Goal: Task Accomplishment & Management: Manage account settings

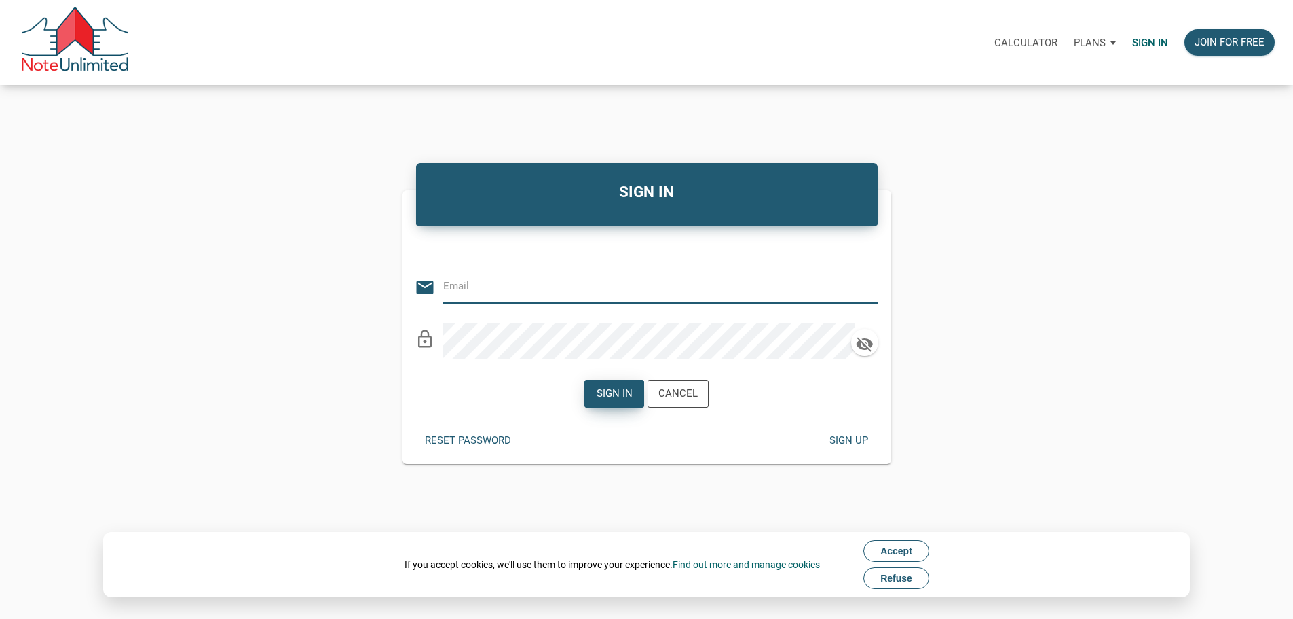
type input "[PERSON_NAME][EMAIL_ADDRESS][PERSON_NAME][DOMAIN_NAME]"
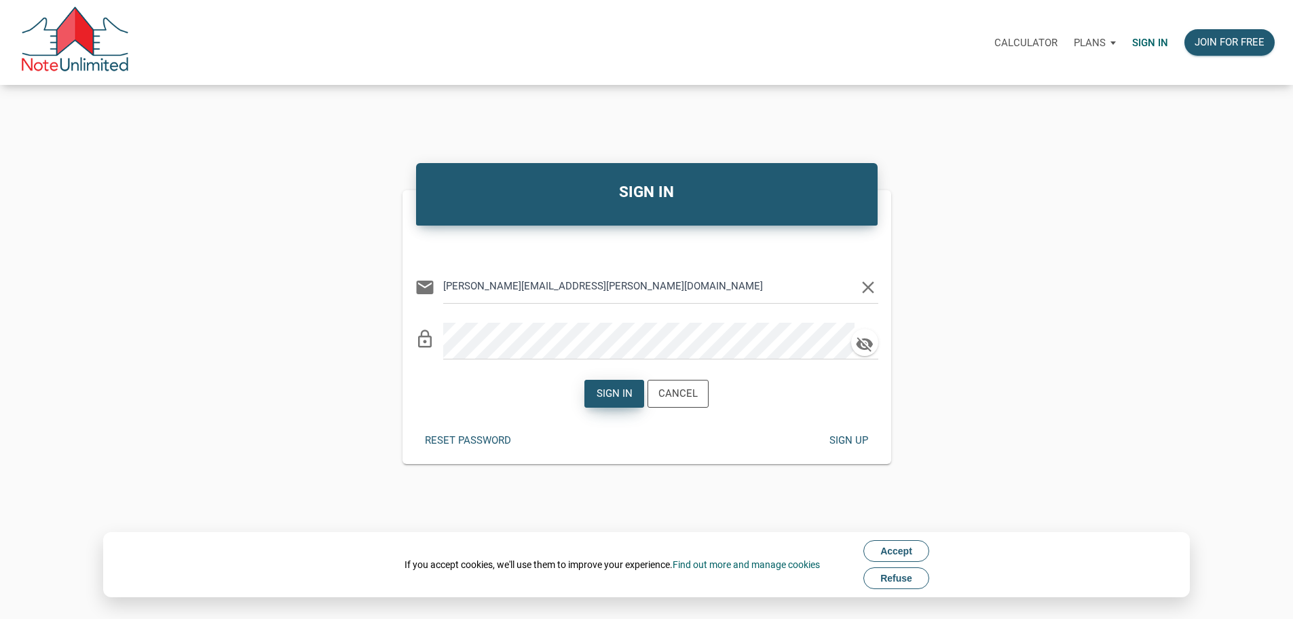
click at [608, 401] on div "Sign in" at bounding box center [615, 394] width 36 height 16
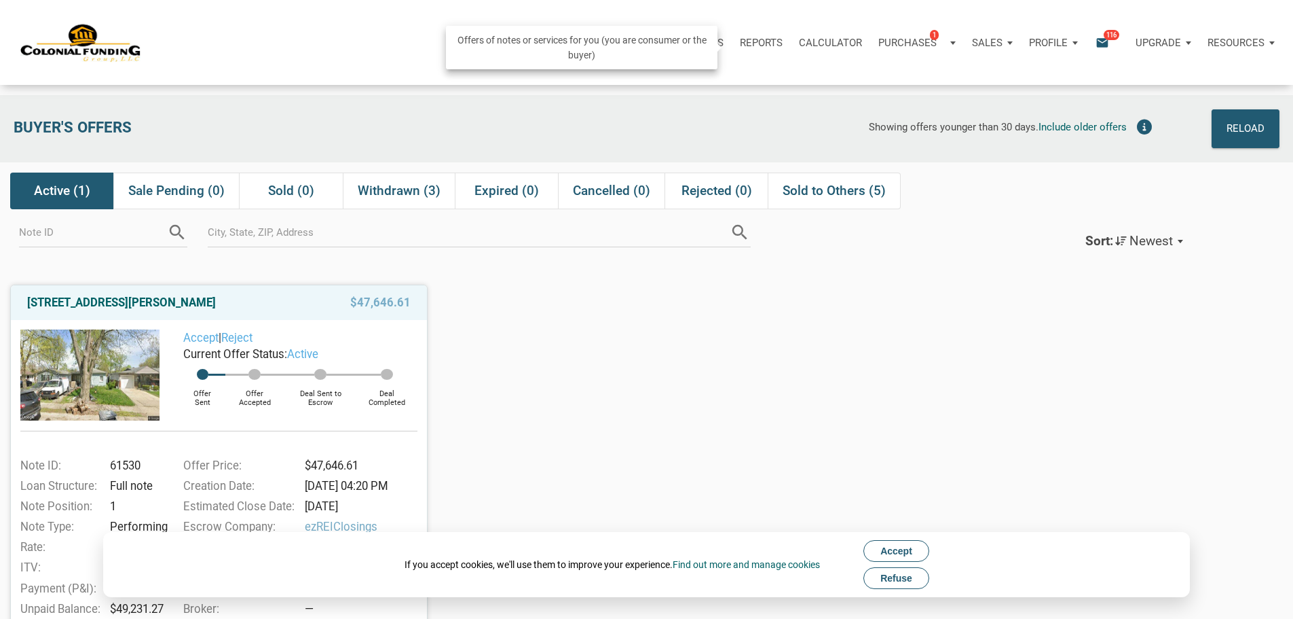
click at [870, 46] on div "Purchases 1" at bounding box center [917, 42] width 94 height 41
click at [832, 89] on link "Note Offers 1" at bounding box center [896, 79] width 129 height 28
click at [1095, 48] on icon "email" at bounding box center [1103, 43] width 16 height 16
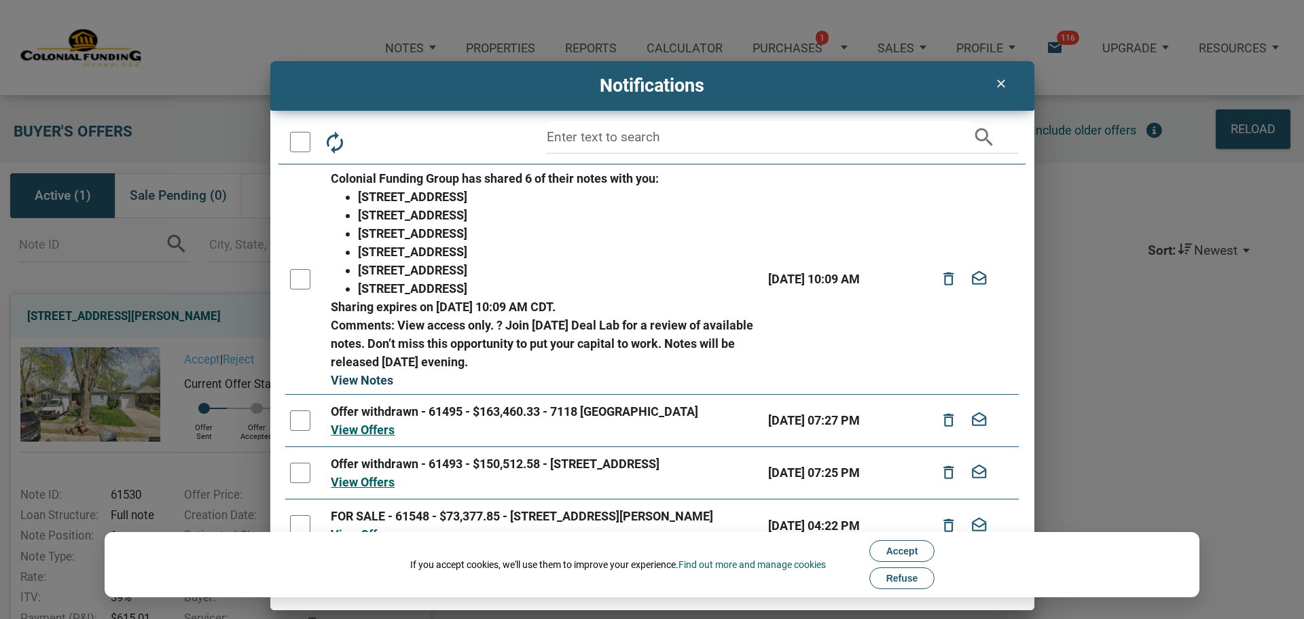
click at [367, 378] on link "View Notes" at bounding box center [362, 380] width 62 height 14
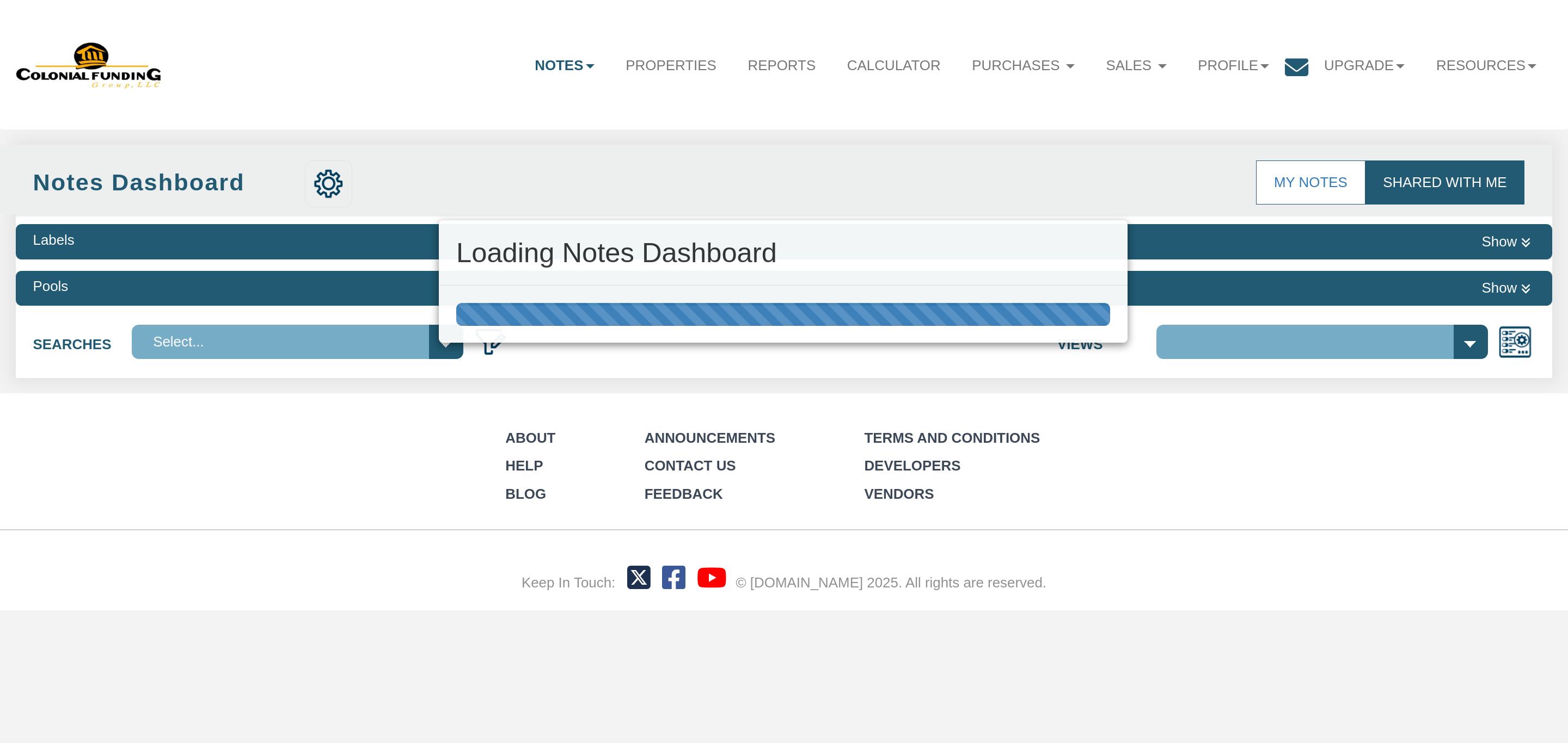
select select "316"
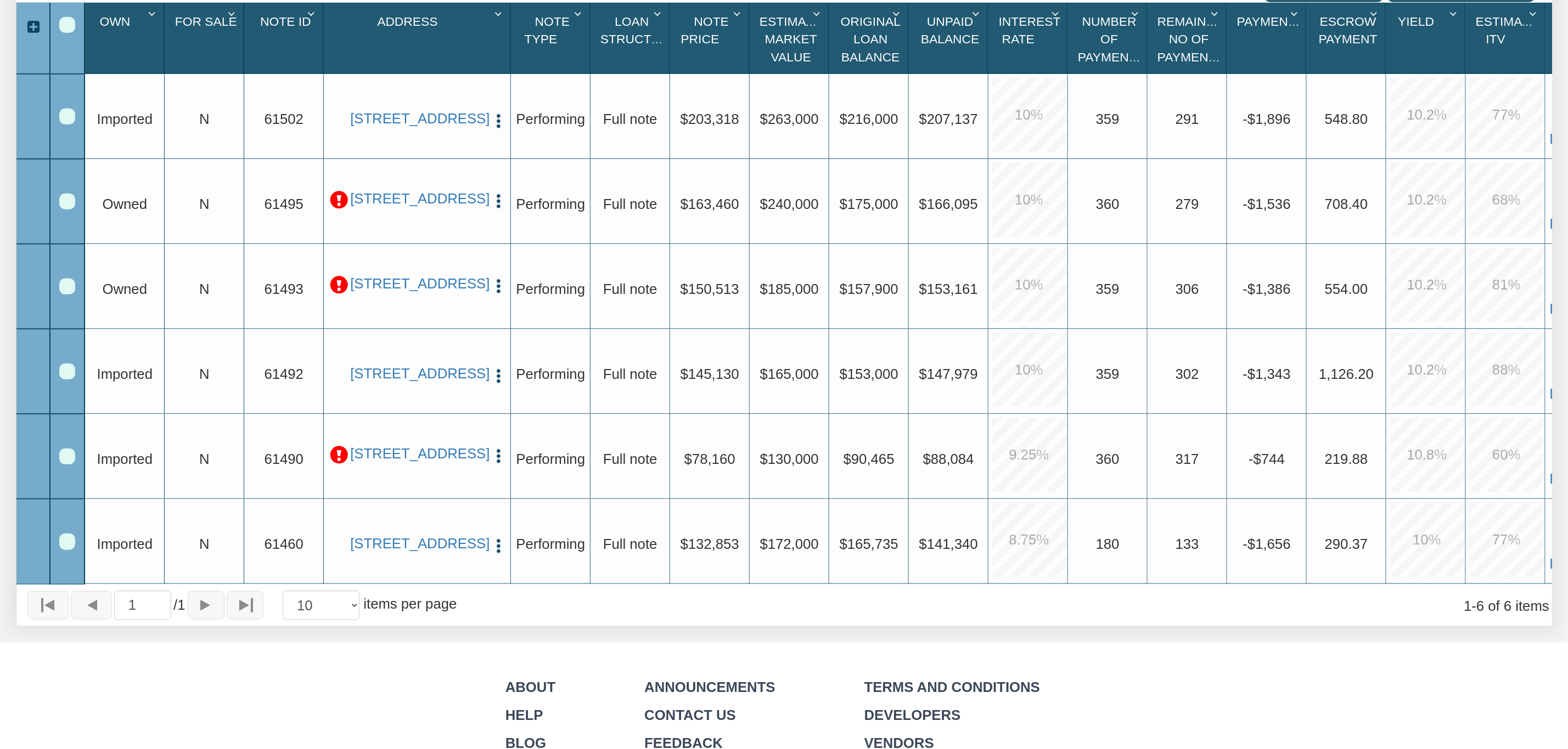
scroll to position [411, 0]
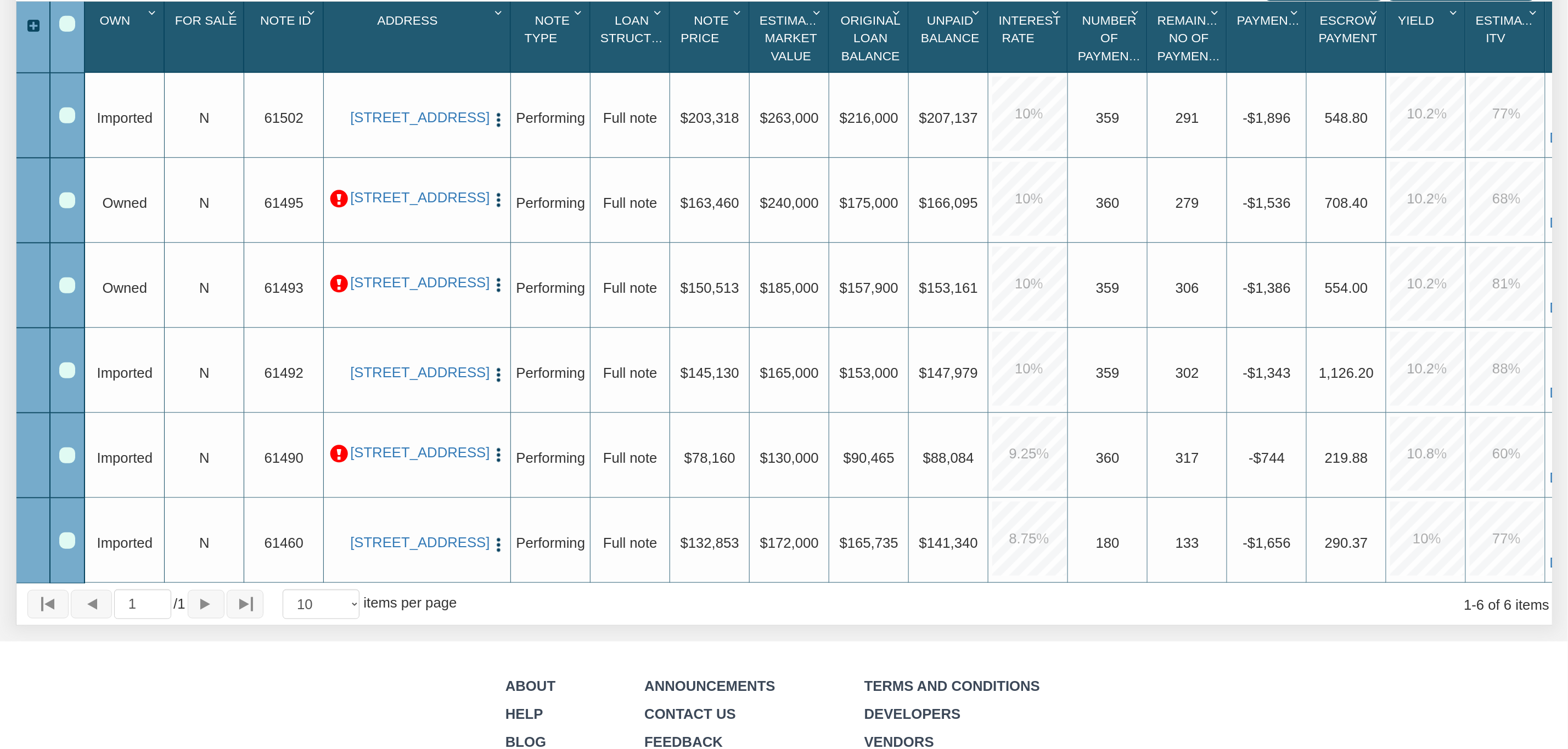
click at [339, 200] on p at bounding box center [339, 199] width 18 height 18
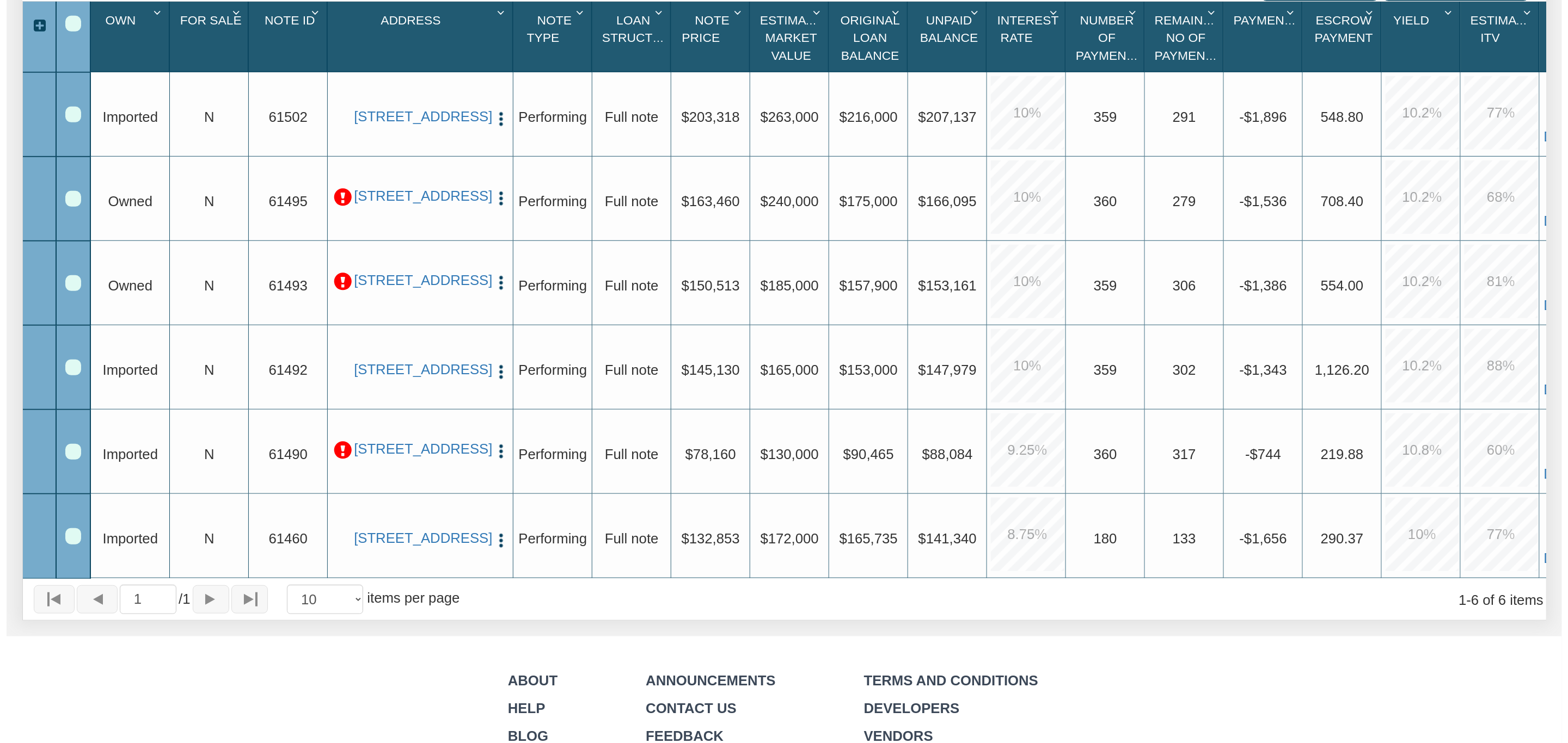
scroll to position [409, 0]
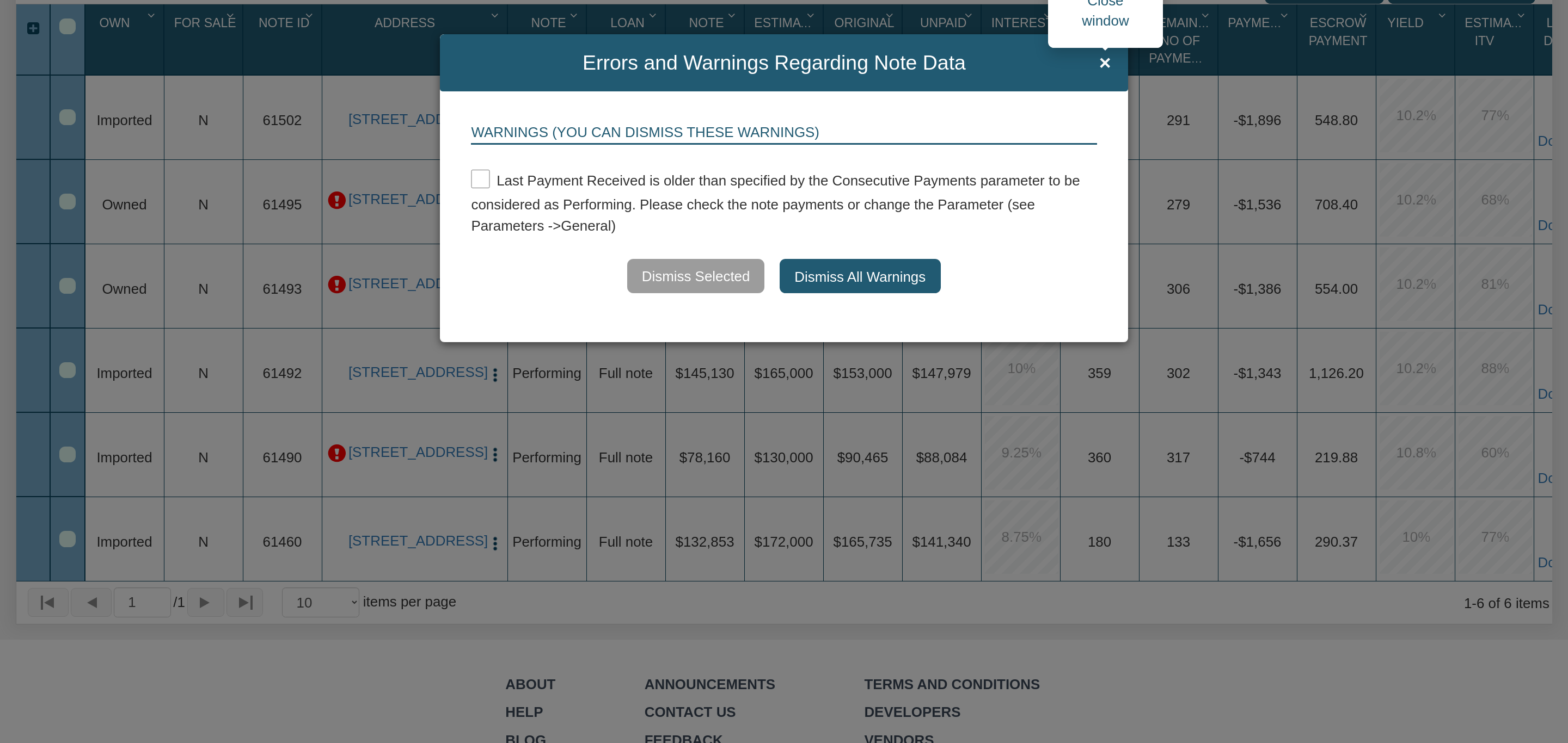
click at [1102, 61] on span "×" at bounding box center [1105, 63] width 12 height 22
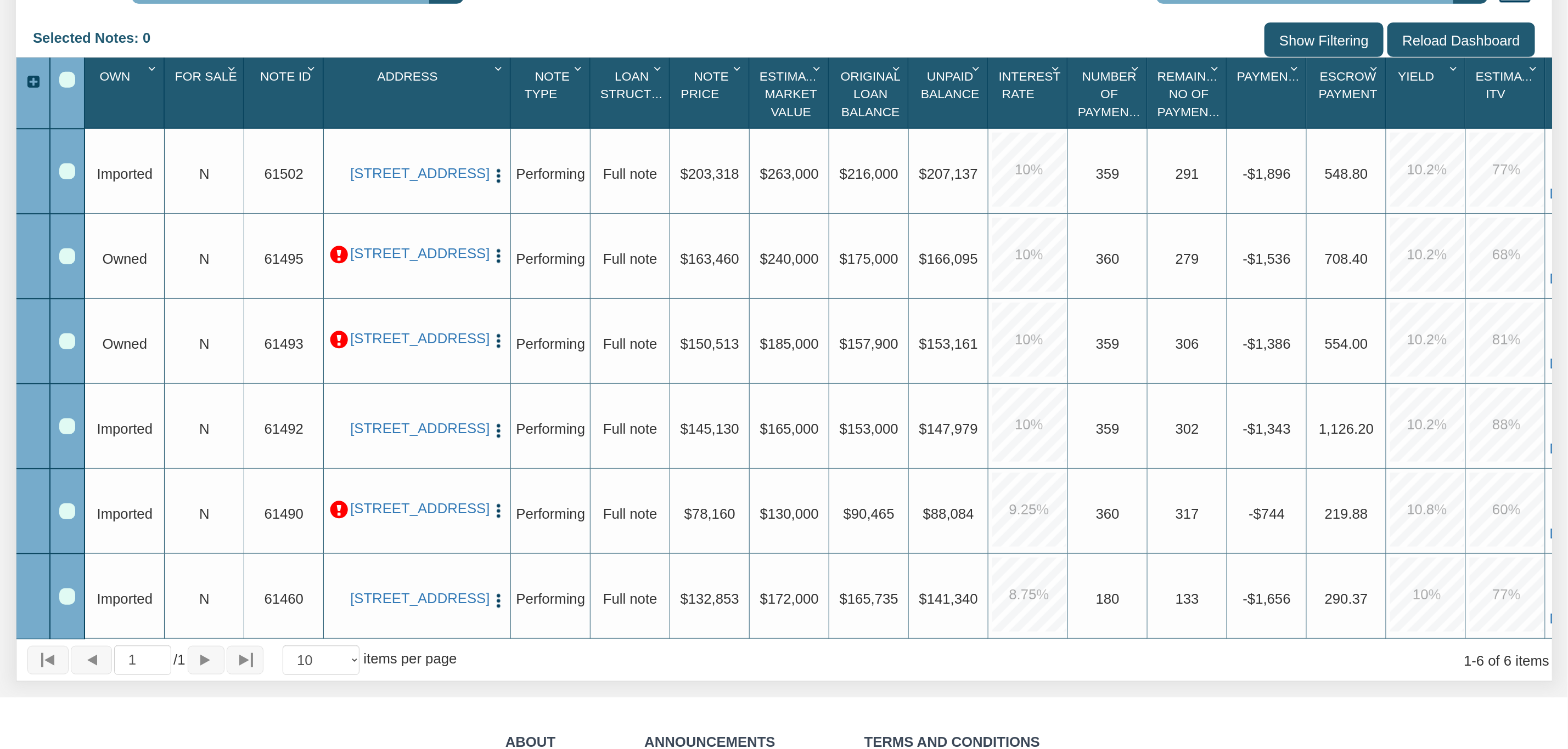
scroll to position [329, 0]
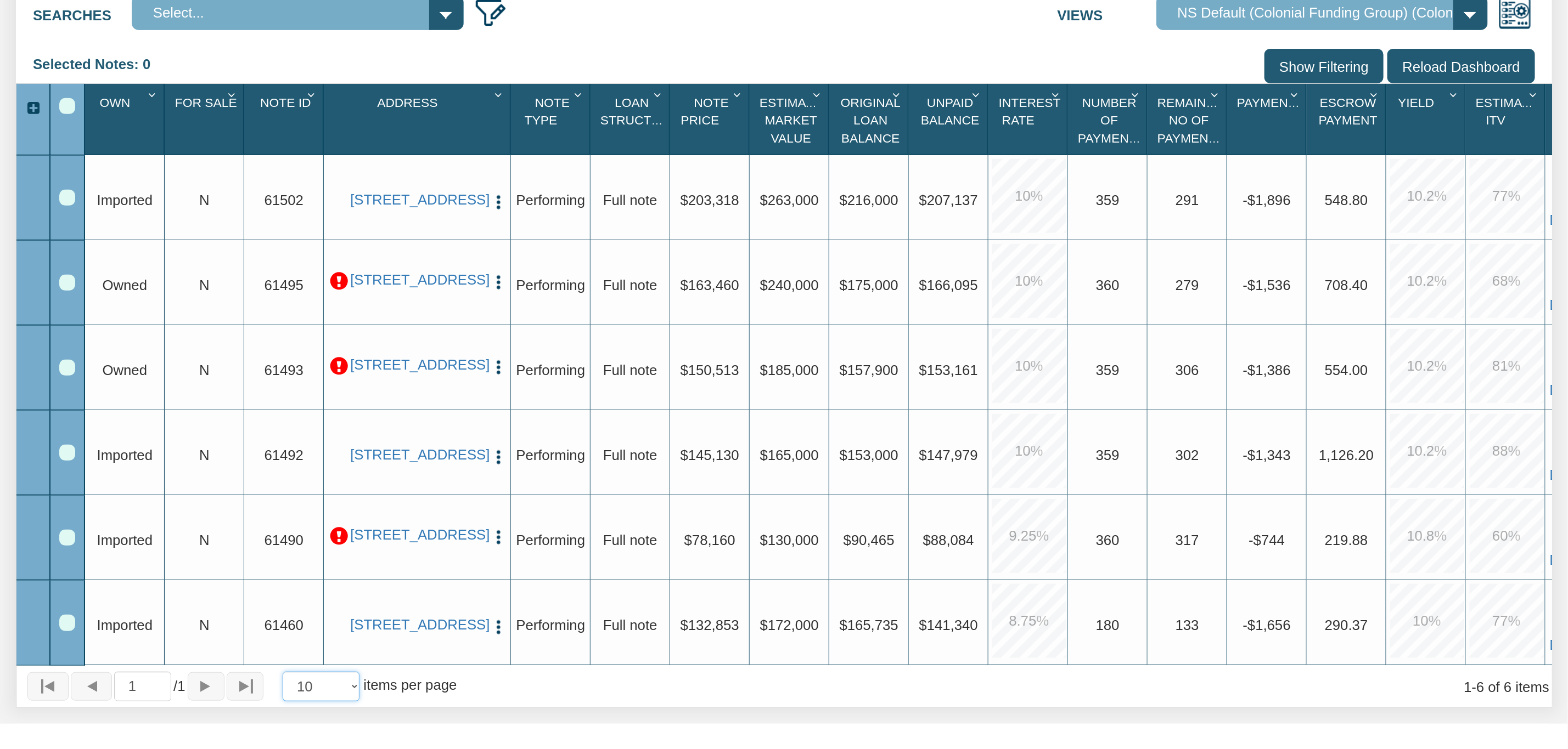
click at [360, 700] on select "10 25 50 100" at bounding box center [321, 687] width 77 height 30
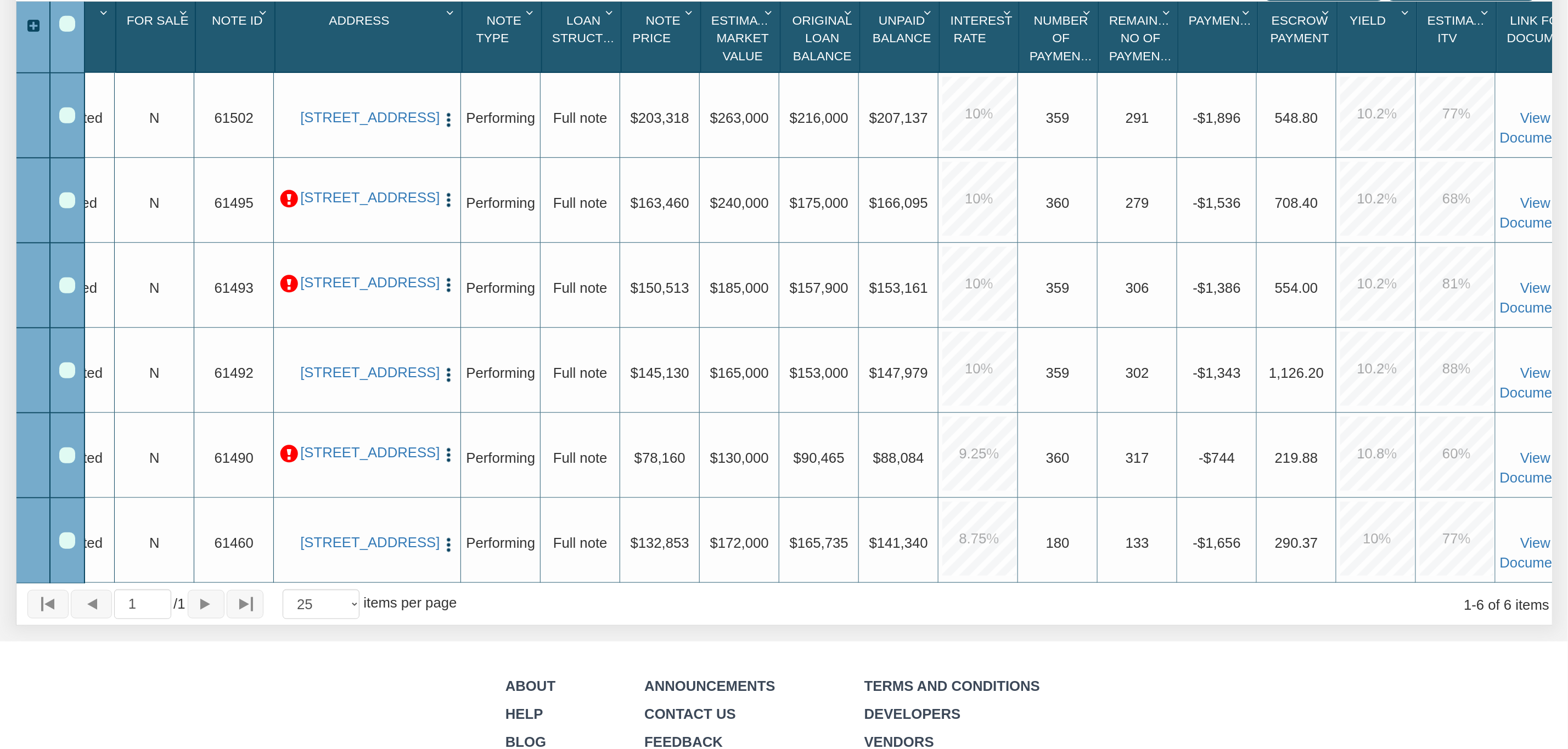
scroll to position [0, 85]
